Goal: Entertainment & Leisure: Consume media (video, audio)

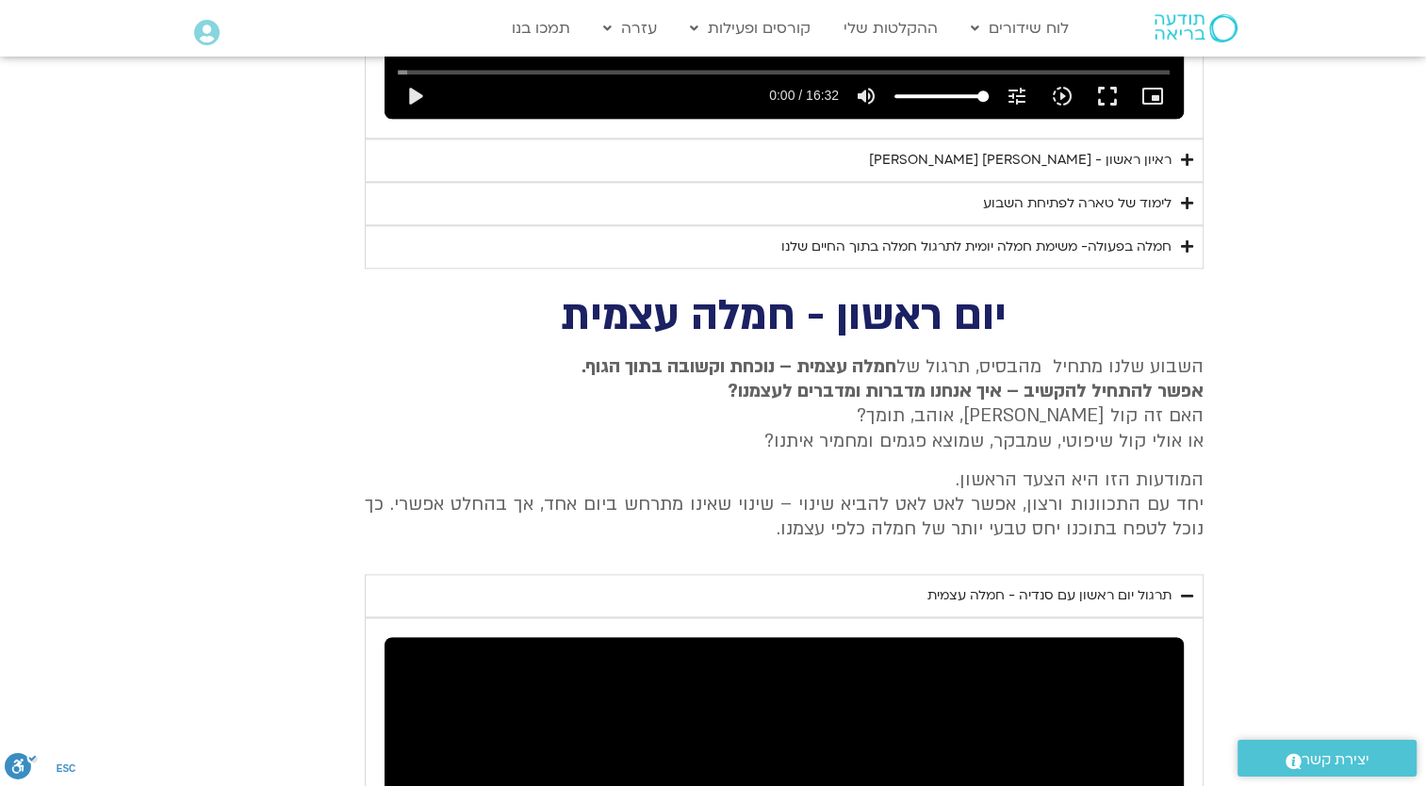
scroll to position [2152, 0]
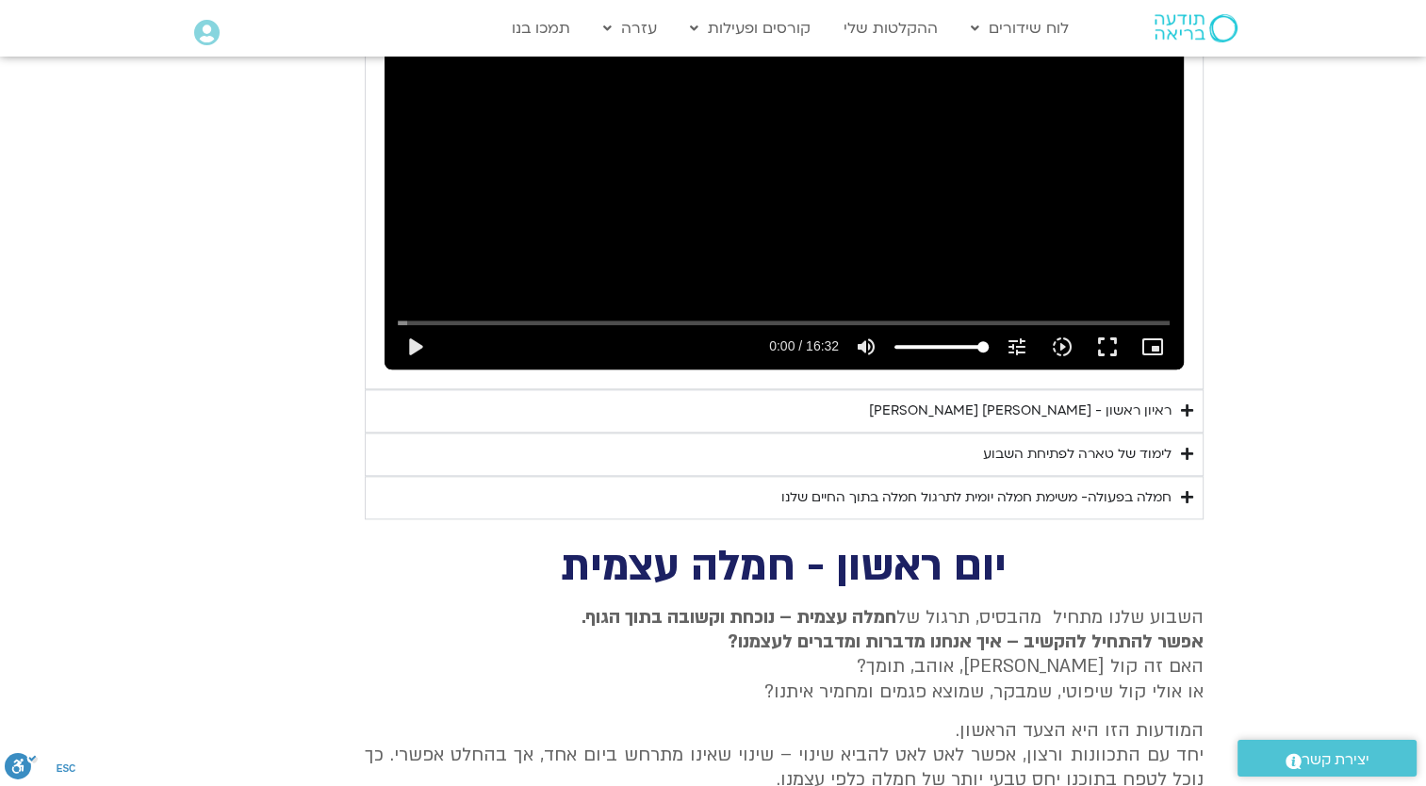
click at [1184, 447] on icon "Accordion. Open links with Enter or Space, close with Escape, and navigate with…" at bounding box center [1187, 454] width 12 height 14
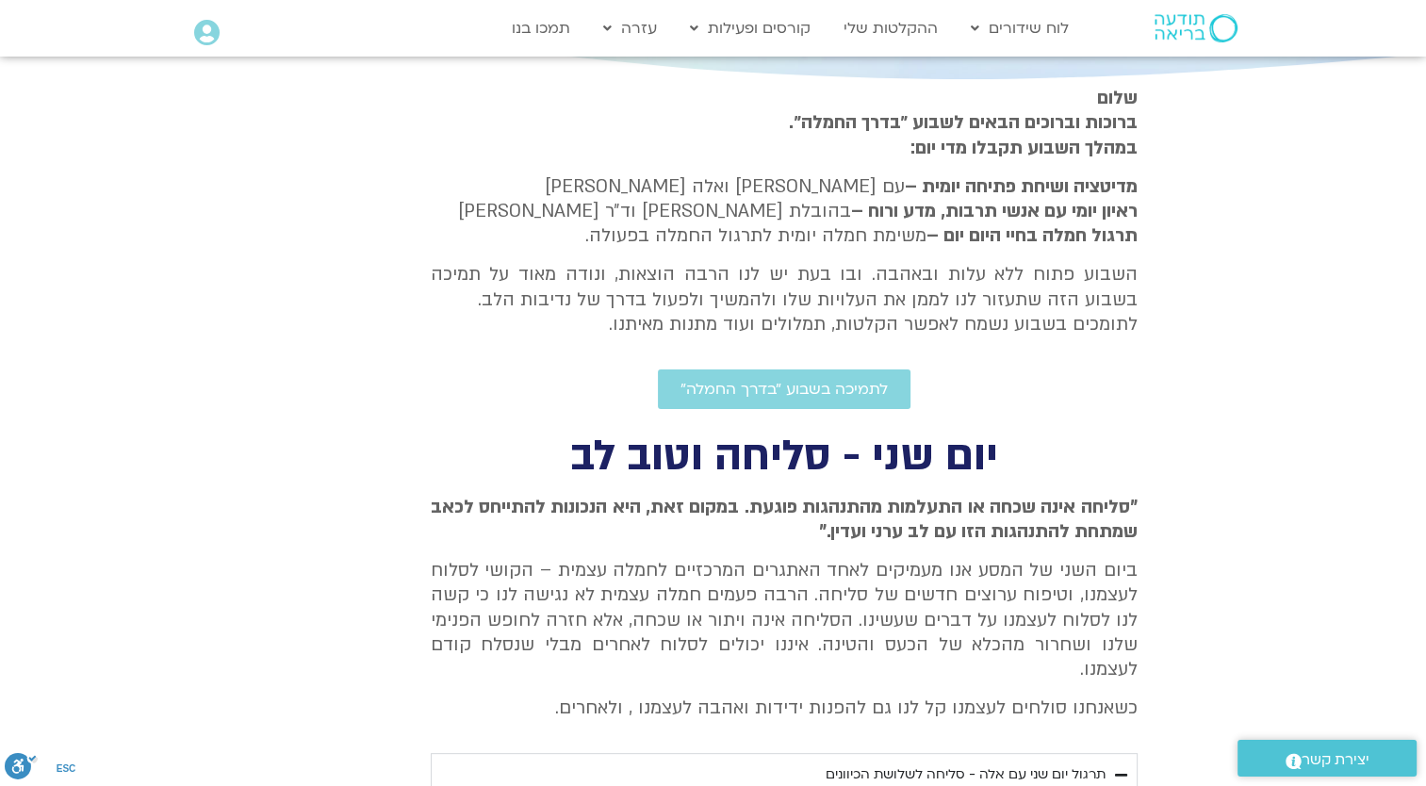
scroll to position [0, 0]
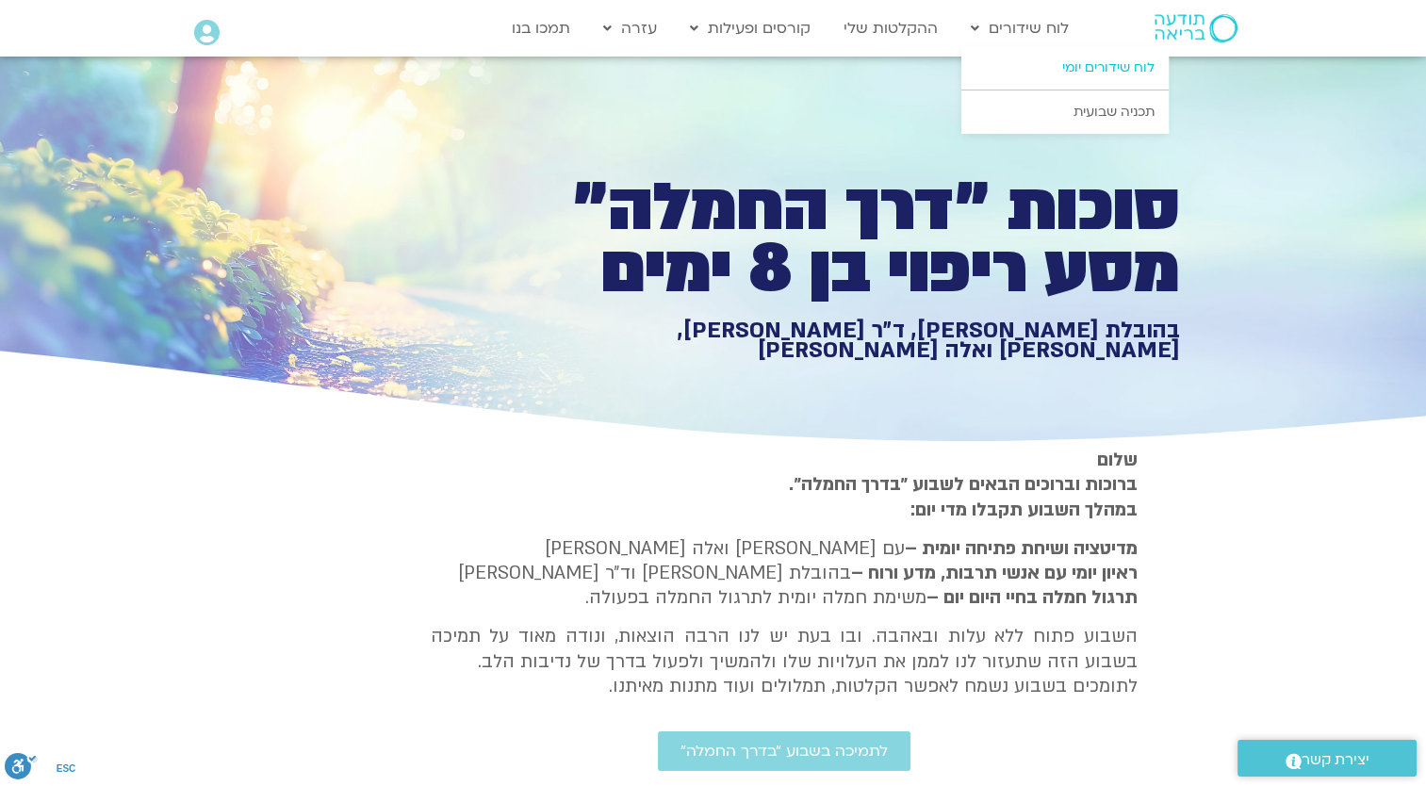
click at [1050, 71] on link "לוח שידורים יומי" at bounding box center [1064, 67] width 207 height 43
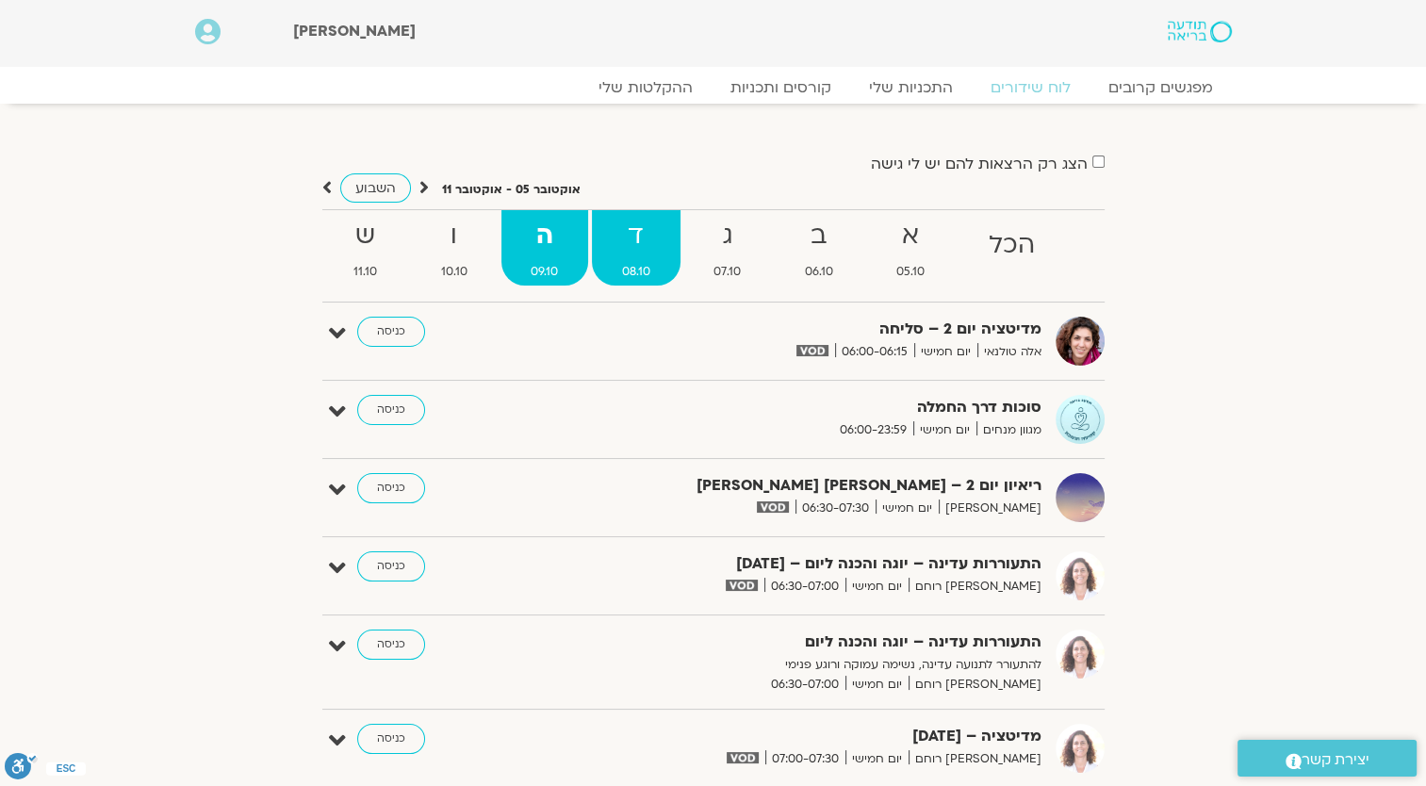
click at [643, 247] on strong "ד" at bounding box center [636, 236] width 89 height 42
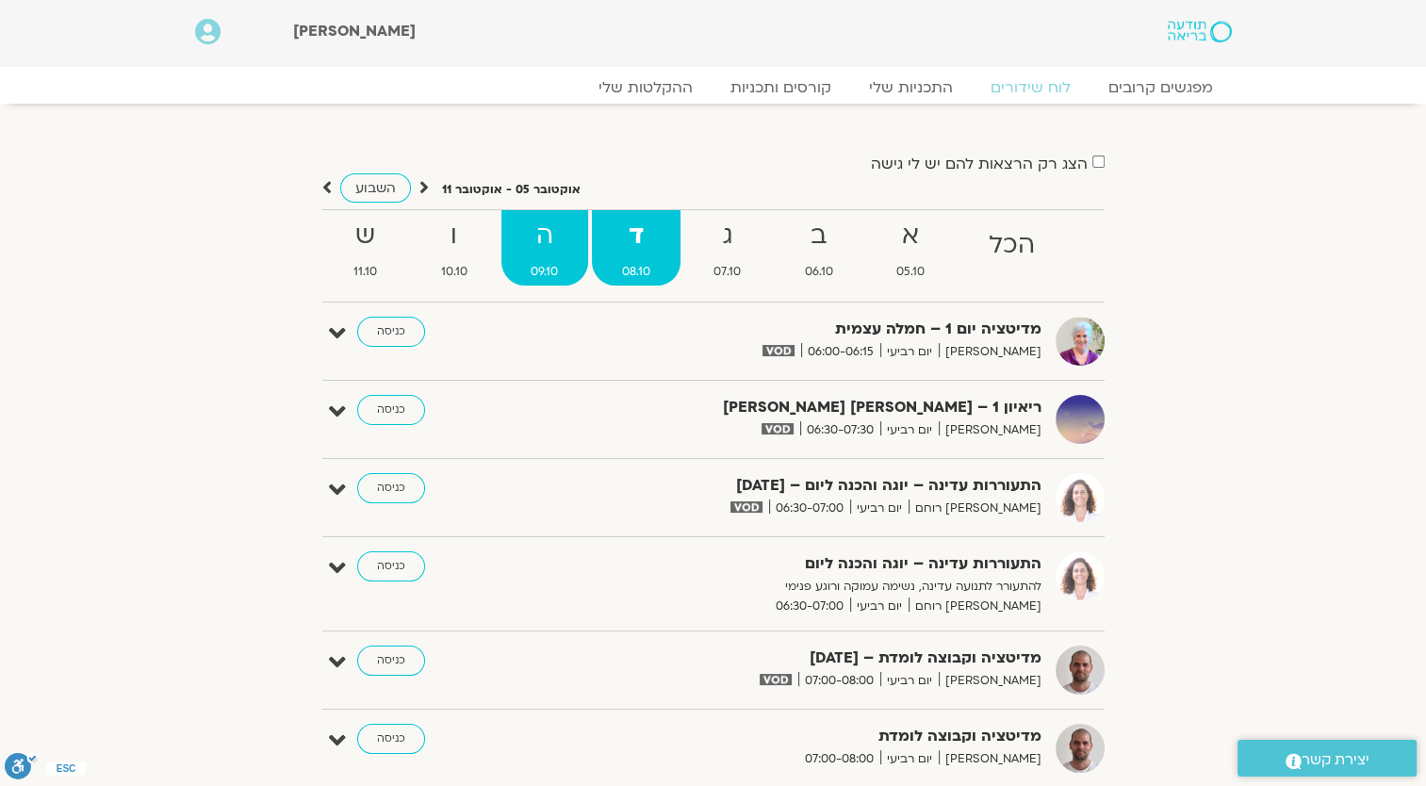
click at [550, 228] on strong "ה" at bounding box center [545, 236] width 88 height 42
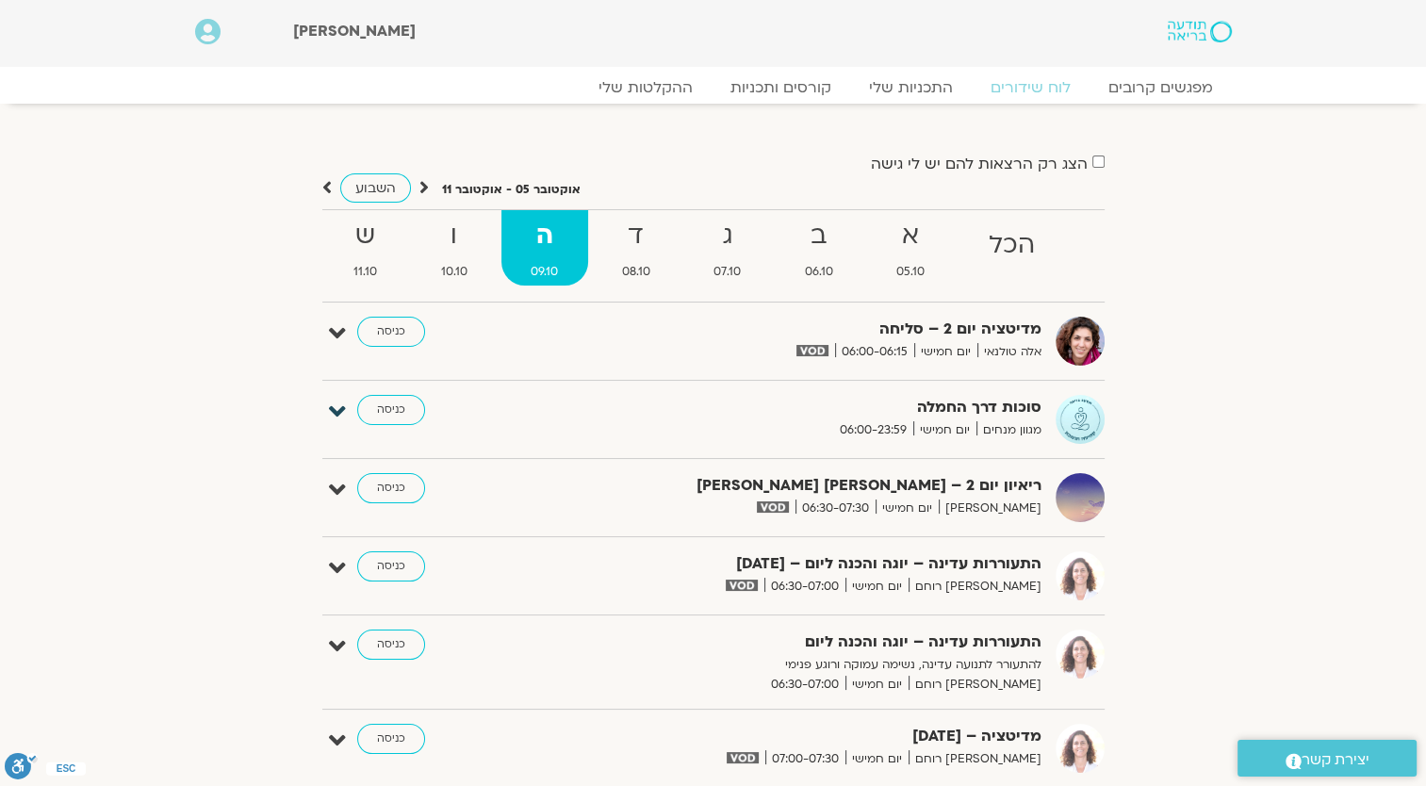
drag, startPoint x: 349, startPoint y: 397, endPoint x: 338, endPoint y: 407, distance: 14.7
click at [349, 398] on div "סוכות דרך החמלה מגוון מנחים יום חמישי 06:00-23:59 כניסה עריכה דף המפגש" at bounding box center [713, 419] width 782 height 49
click at [338, 409] on icon at bounding box center [337, 412] width 17 height 26
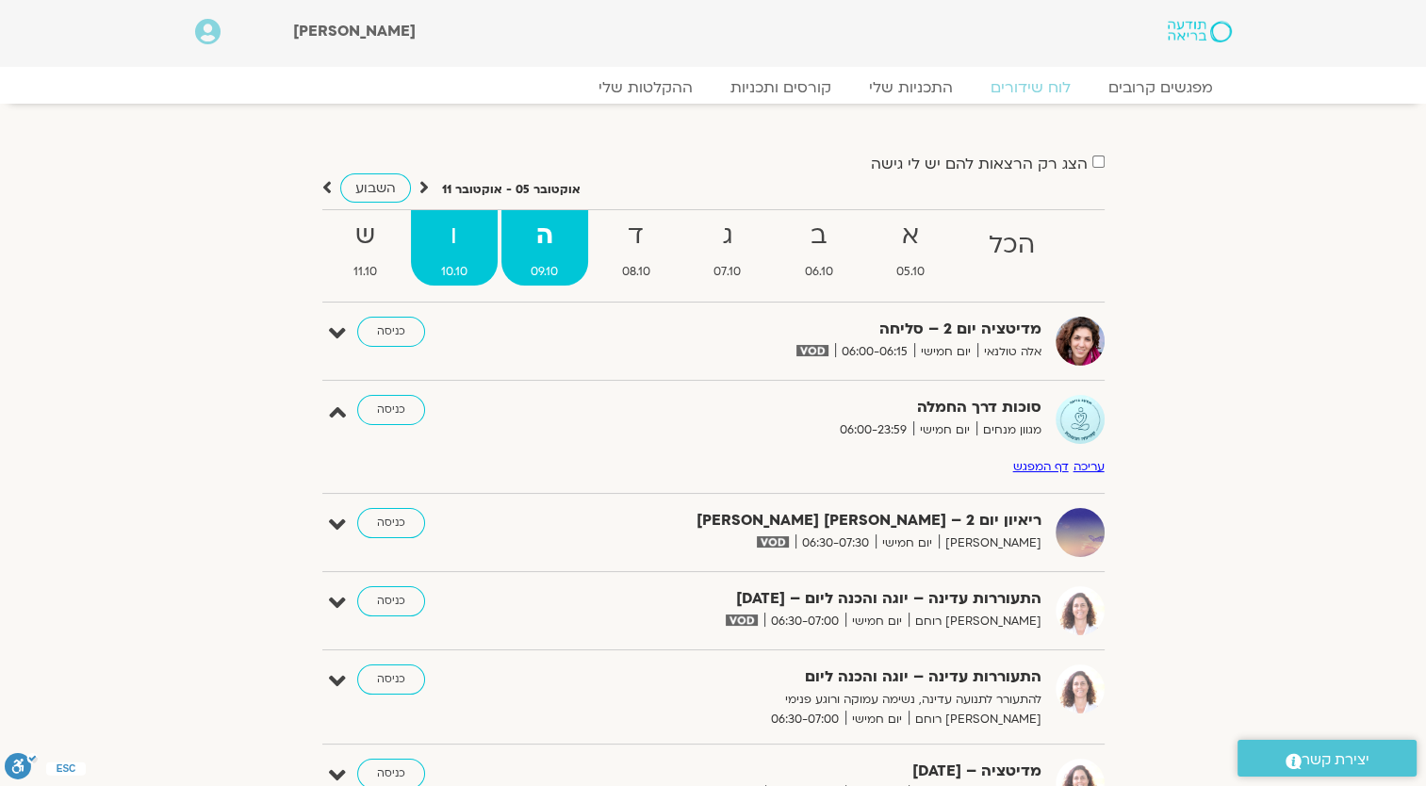
click at [466, 242] on strong "ו" at bounding box center [454, 236] width 87 height 42
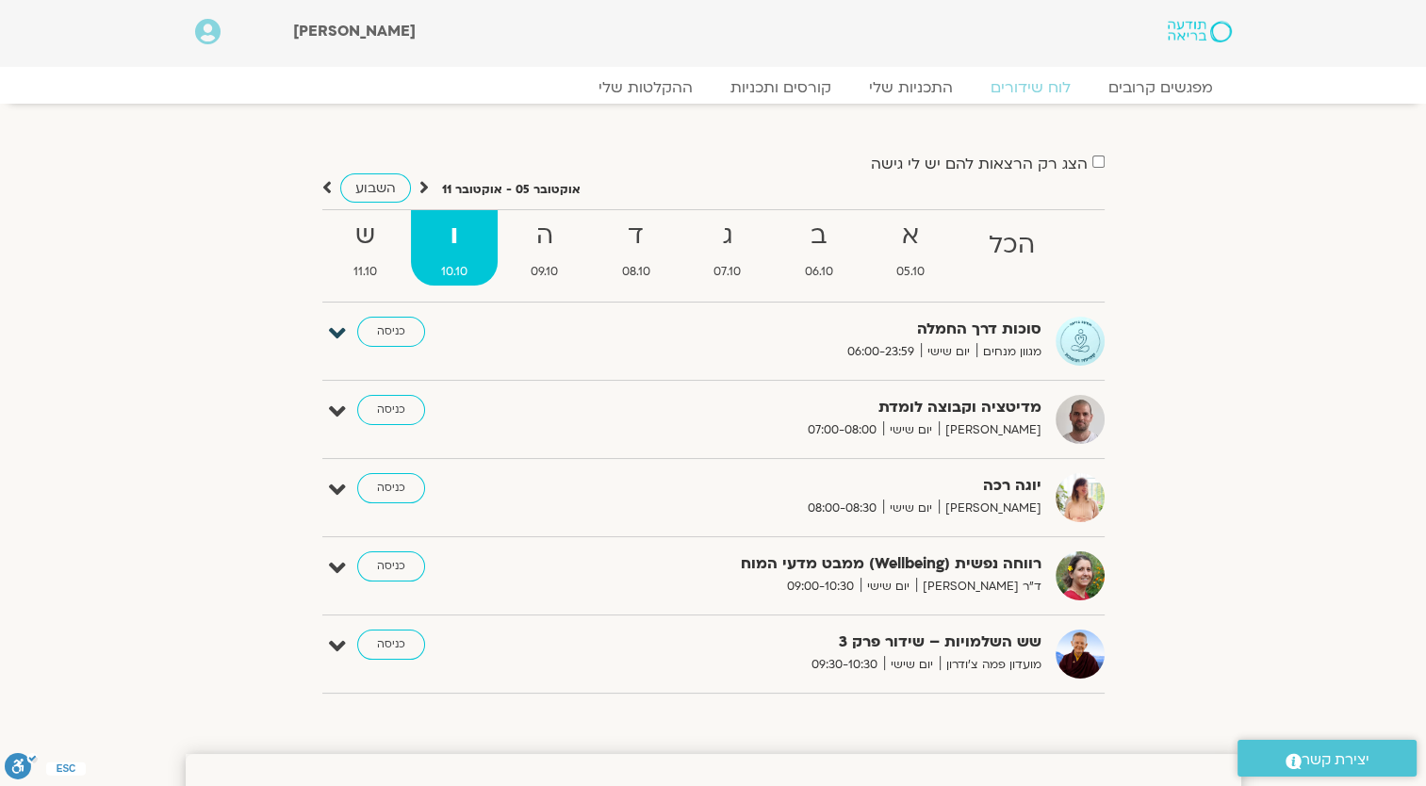
click at [341, 338] on icon at bounding box center [337, 333] width 17 height 26
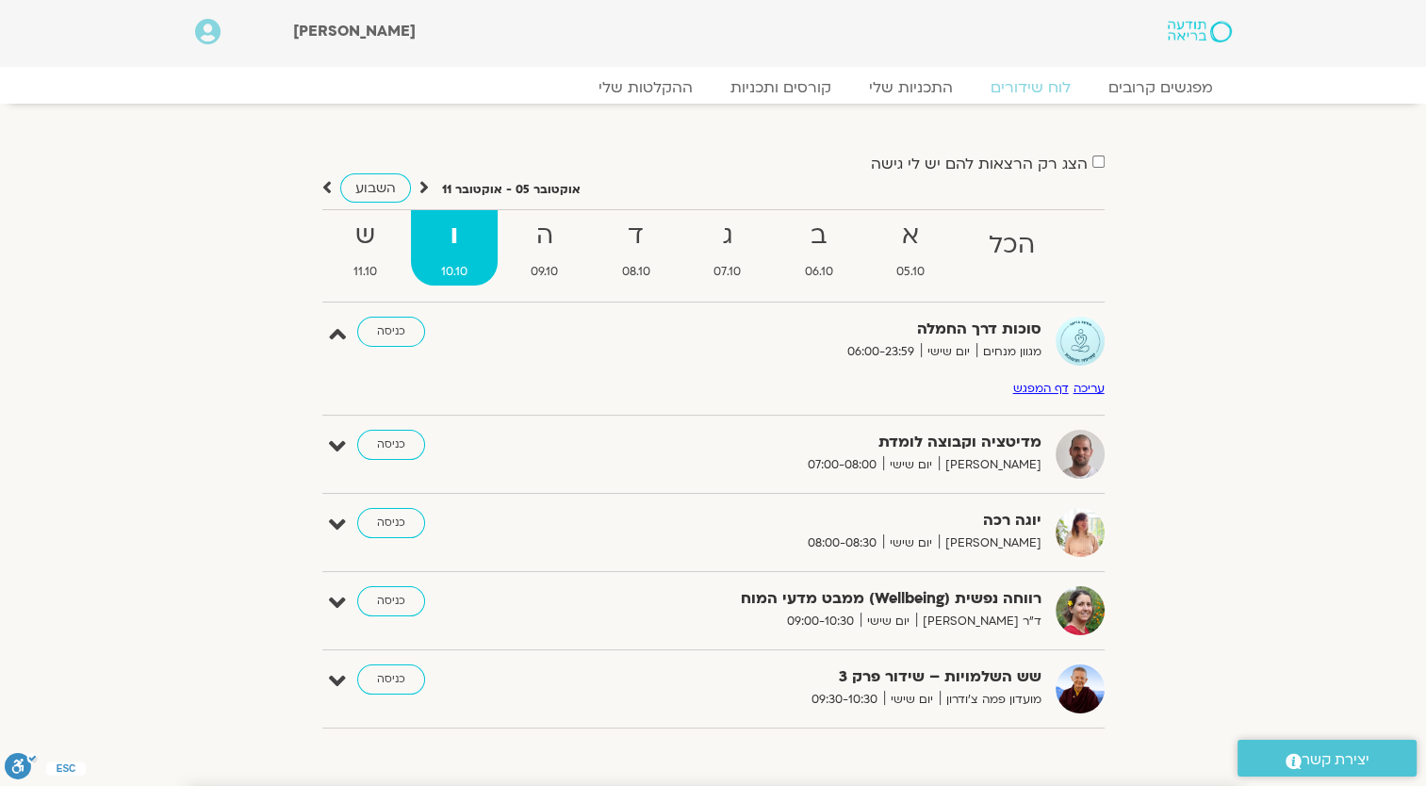
click at [1069, 386] on div "עריכה דף המפגש" at bounding box center [713, 387] width 782 height 25
click at [1048, 390] on link "דף המפגש" at bounding box center [1041, 388] width 56 height 15
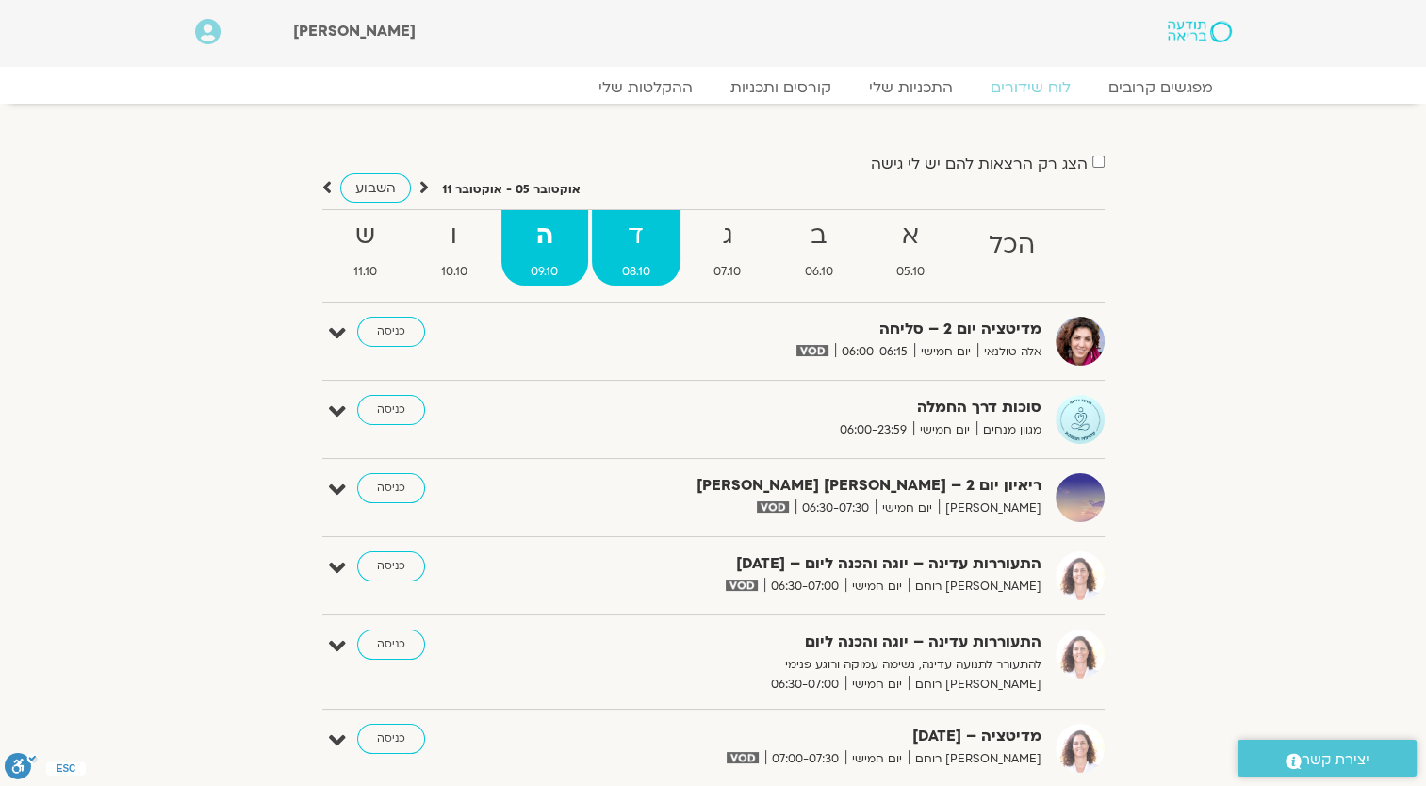
click at [631, 245] on strong "ד" at bounding box center [636, 236] width 89 height 42
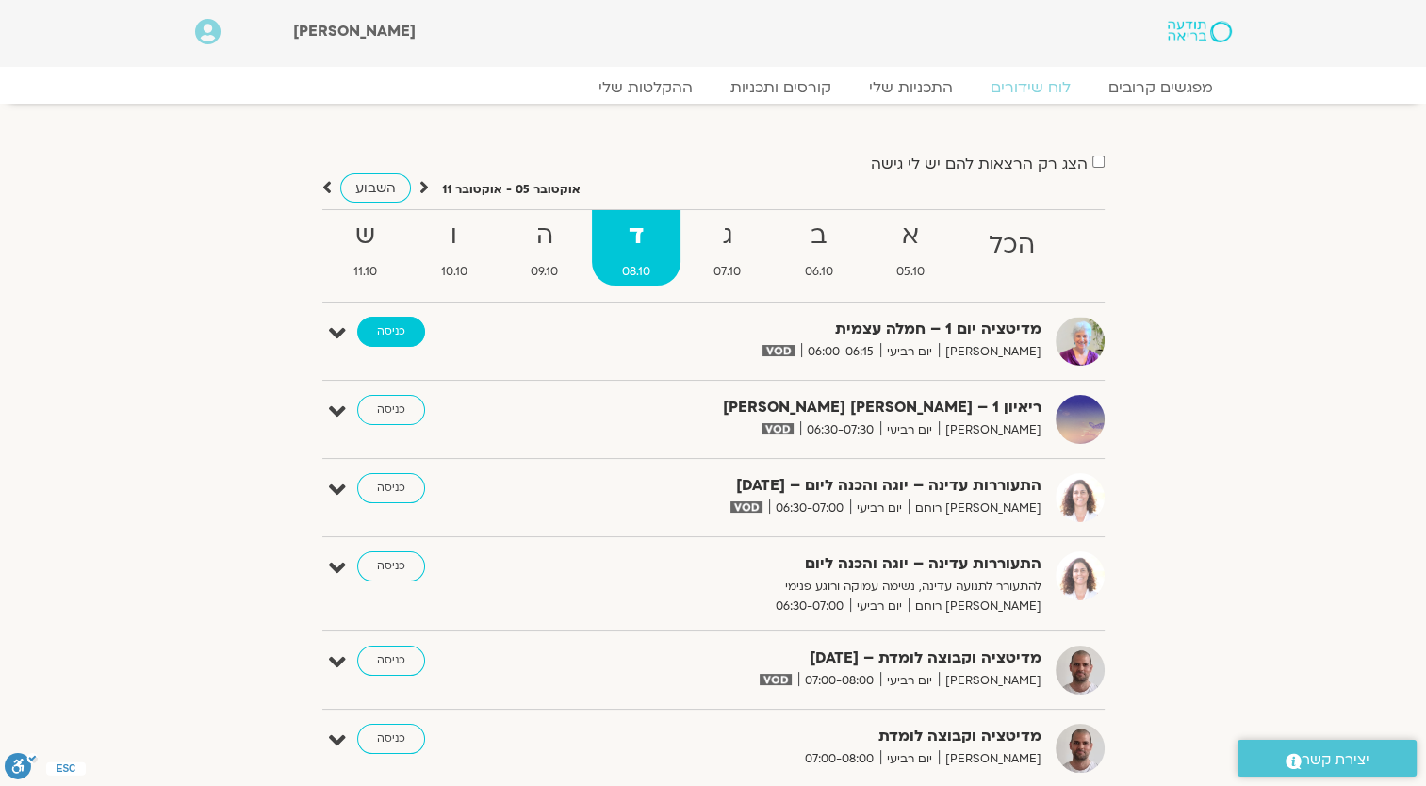
click at [385, 330] on link "כניסה" at bounding box center [391, 332] width 68 height 30
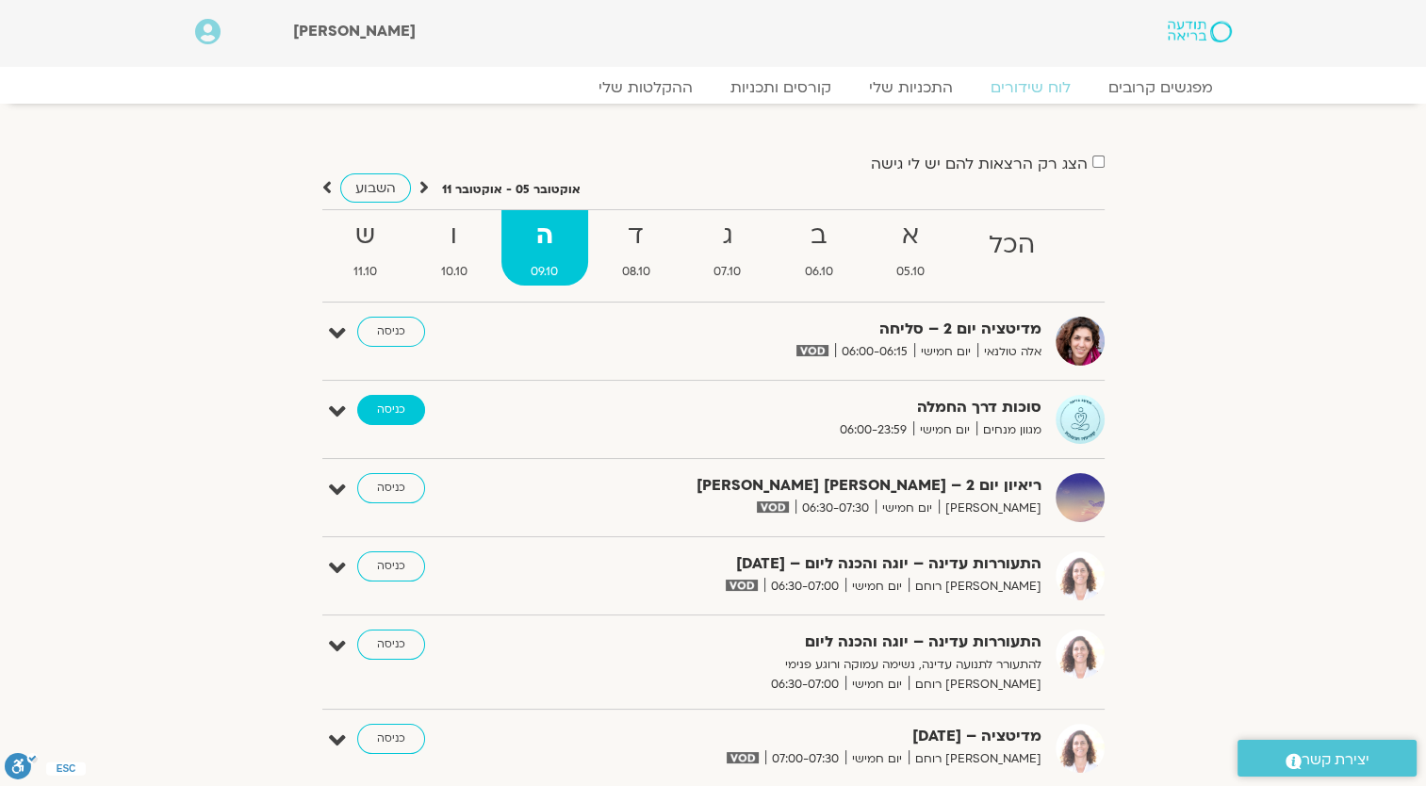
click at [393, 405] on link "כניסה" at bounding box center [391, 410] width 68 height 30
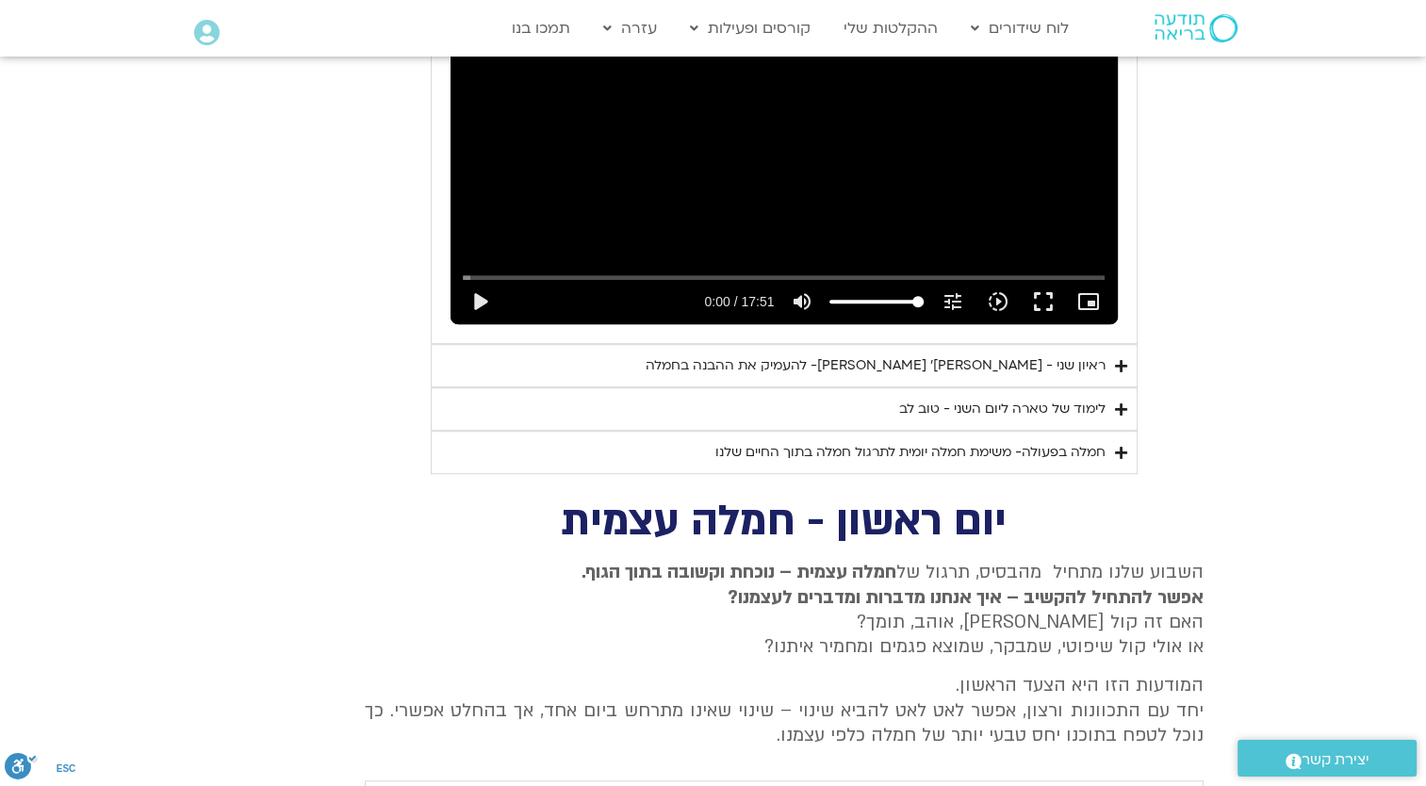
scroll to position [1225, 0]
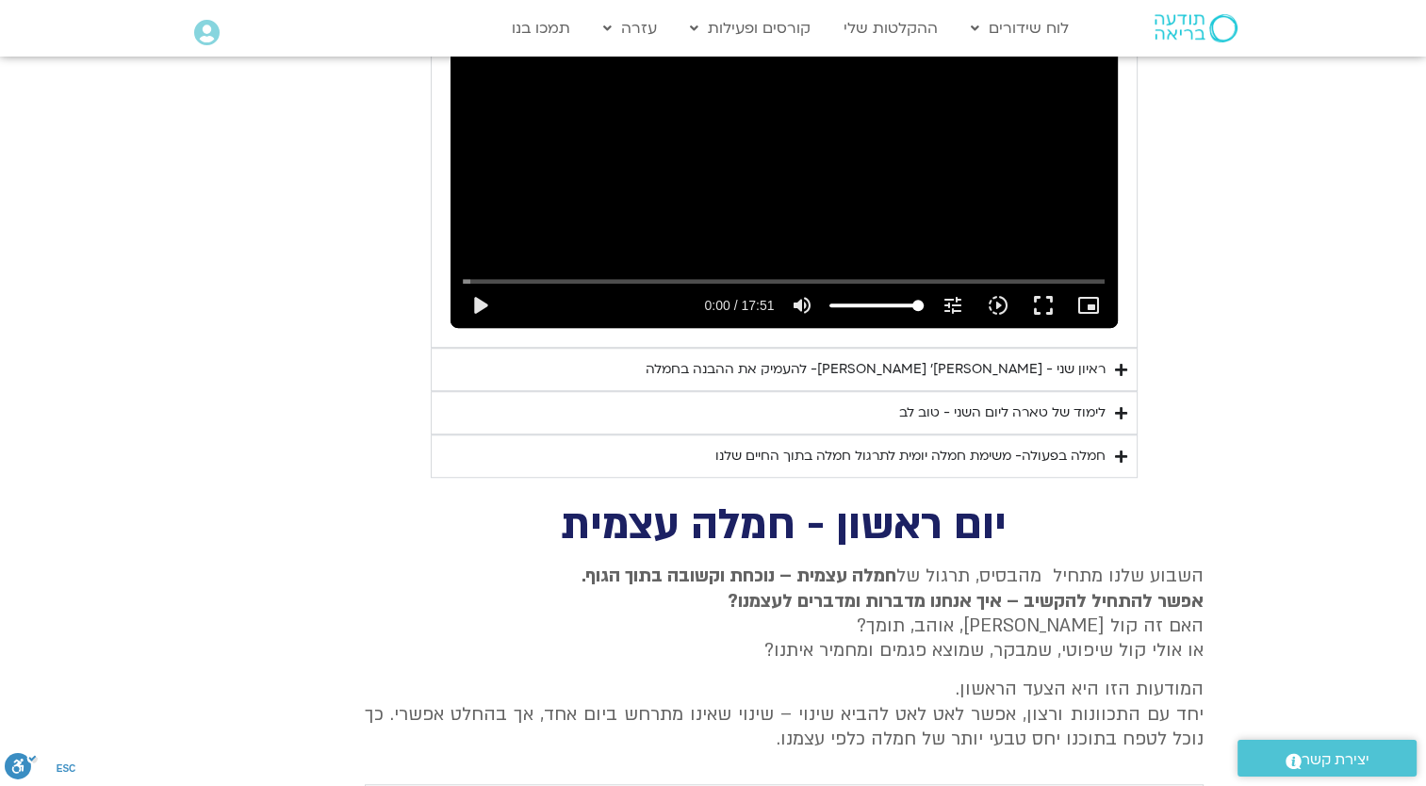
click at [1120, 413] on icon "Accordion. Open links with Enter or Space, close with Escape, and navigate with…" at bounding box center [1121, 413] width 12 height 14
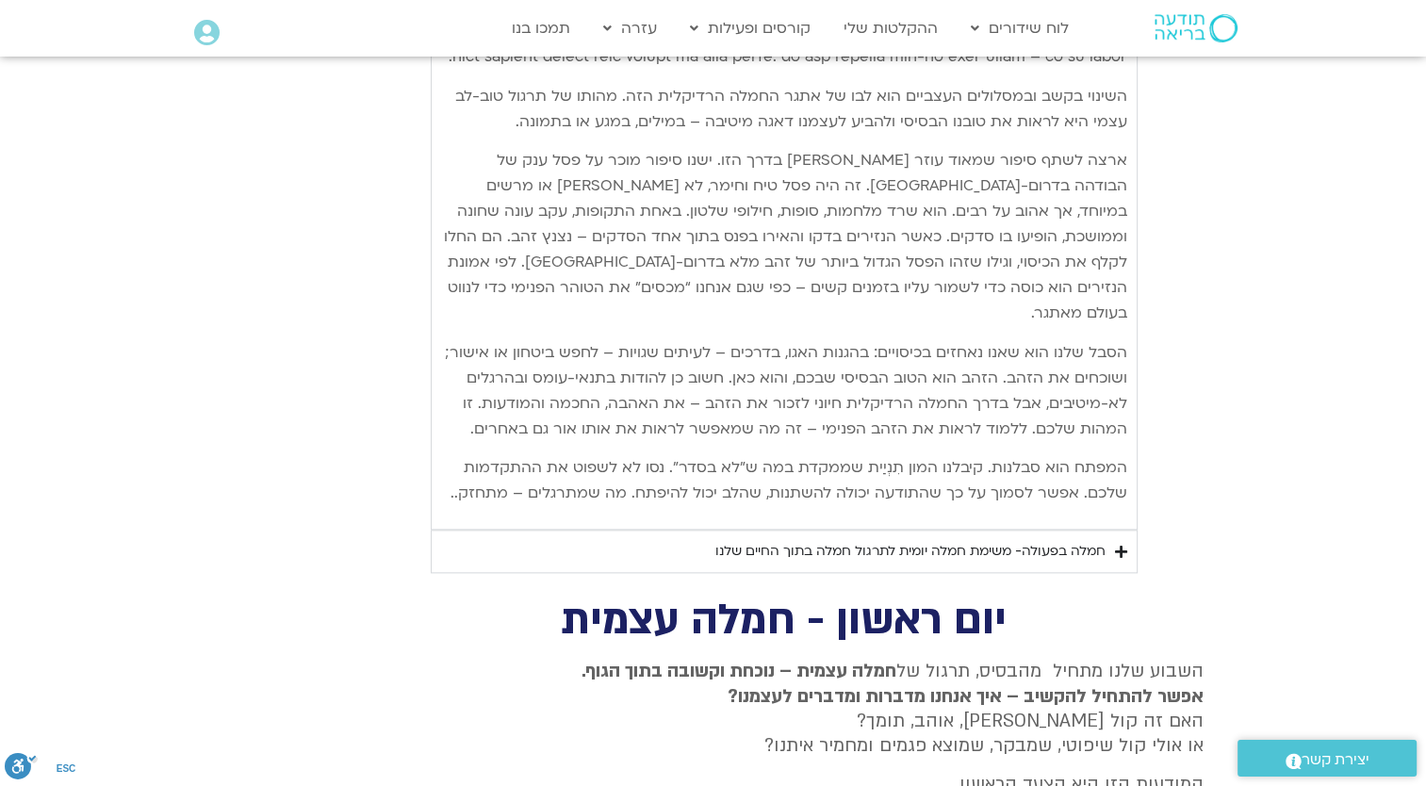
scroll to position [2168, 0]
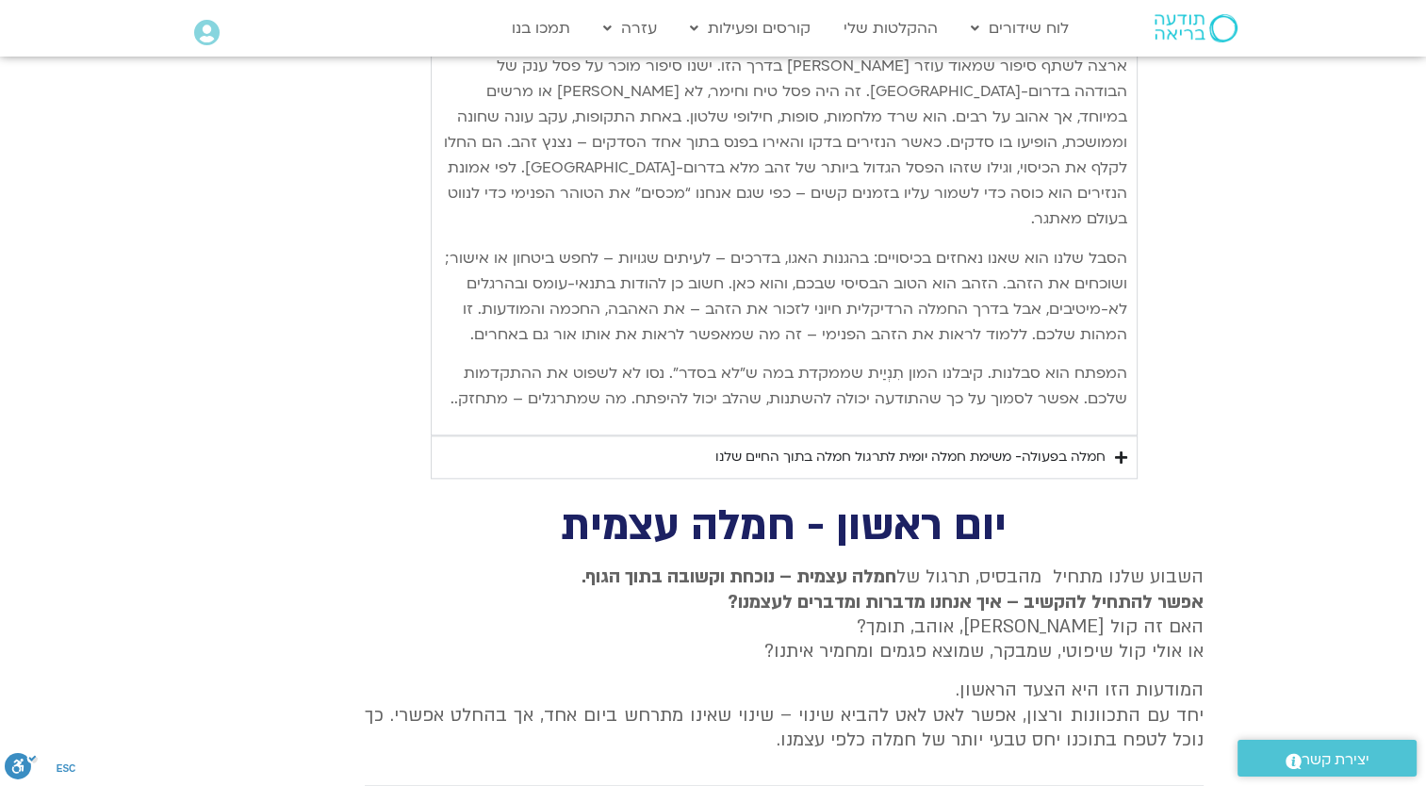
click at [1125, 454] on icon "Accordion. Open links with Enter or Space, close with Escape, and navigate with…" at bounding box center [1121, 457] width 12 height 14
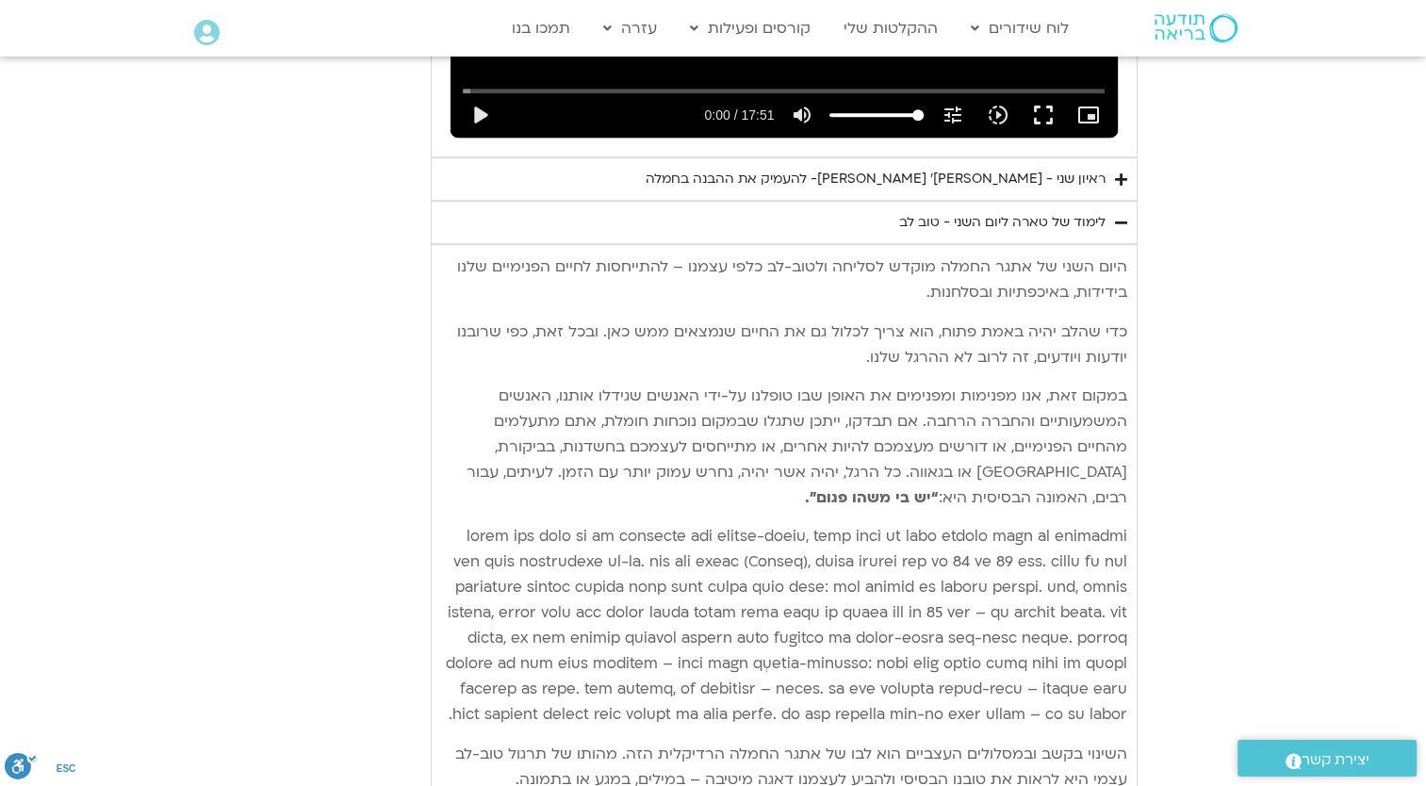
scroll to position [1319, 0]
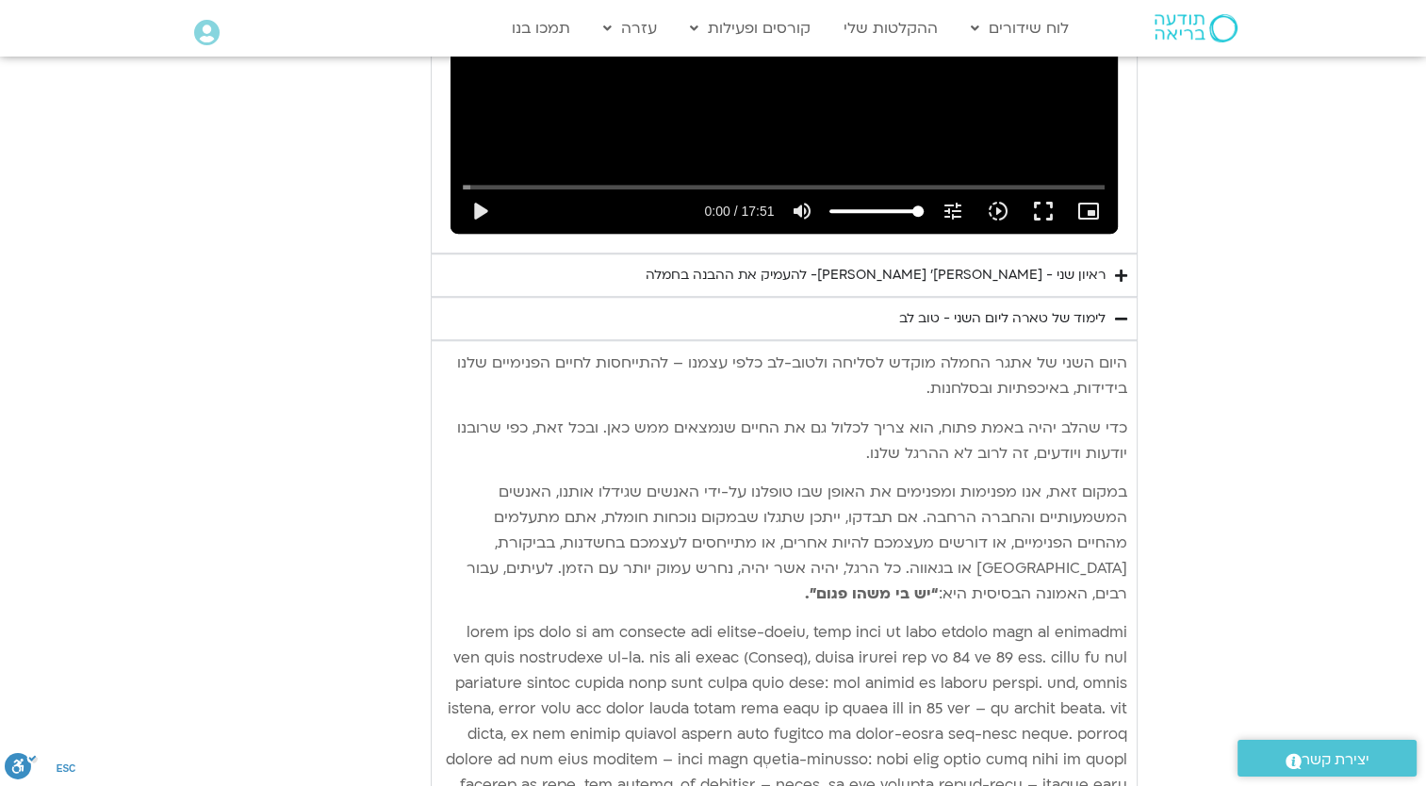
click at [1120, 280] on icon "Accordion. Open links with Enter or Space, close with Escape, and navigate with…" at bounding box center [1121, 276] width 12 height 14
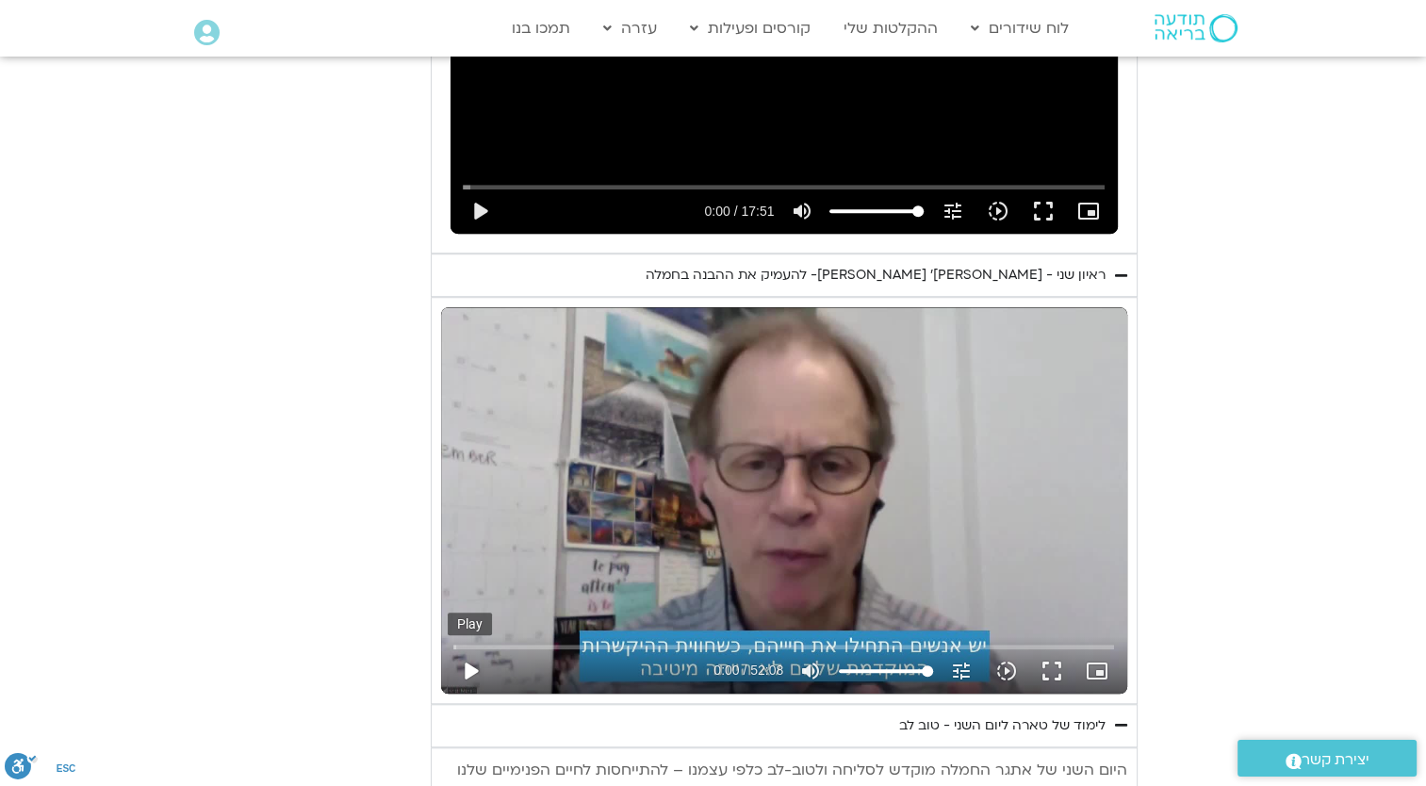
click at [471, 664] on button "play_arrow" at bounding box center [470, 670] width 45 height 45
click at [661, 413] on div "Skip Ad 2:50 pause 2:14 / 52:08 volume_up Mute tune Resolution Auto 720p slow_m…" at bounding box center [784, 500] width 686 height 386
type input "134.540429"
